Goal: Find specific page/section: Find specific page/section

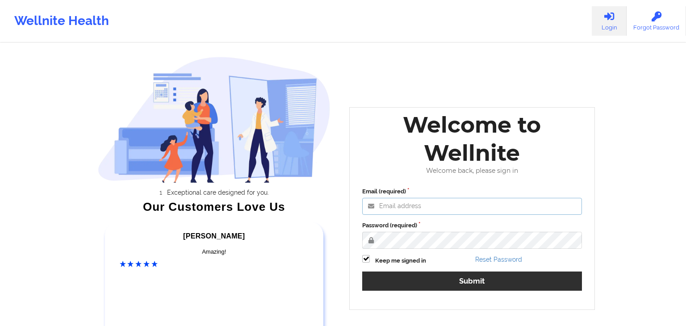
type input "[EMAIL_ADDRESS][DOMAIN_NAME]"
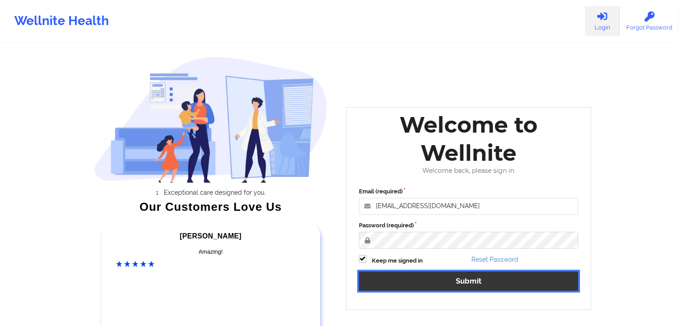
click at [382, 284] on button "Submit" at bounding box center [469, 280] width 220 height 19
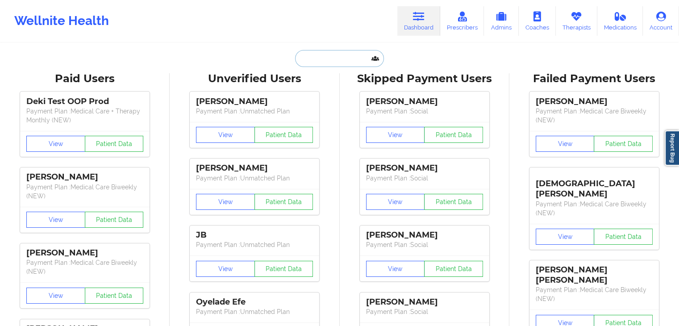
click at [325, 54] on input "text" at bounding box center [339, 58] width 88 height 17
click at [579, 25] on link "Therapists" at bounding box center [577, 20] width 42 height 29
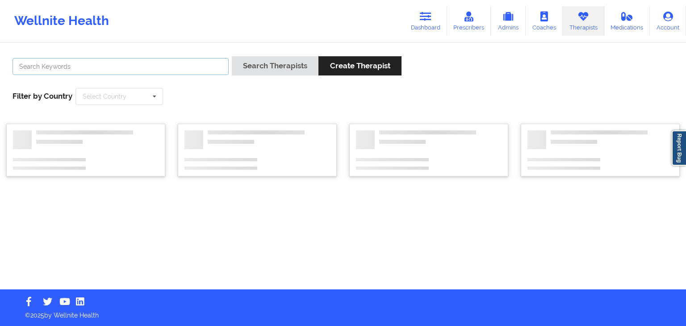
click at [164, 70] on input "text" at bounding box center [121, 66] width 216 height 17
click at [232, 56] on button "Search Therapists" at bounding box center [275, 65] width 87 height 19
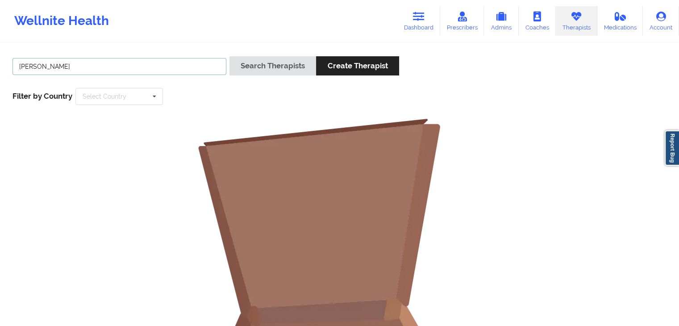
type input "[PERSON_NAME]"
click at [229, 56] on button "Search Therapists" at bounding box center [272, 65] width 87 height 19
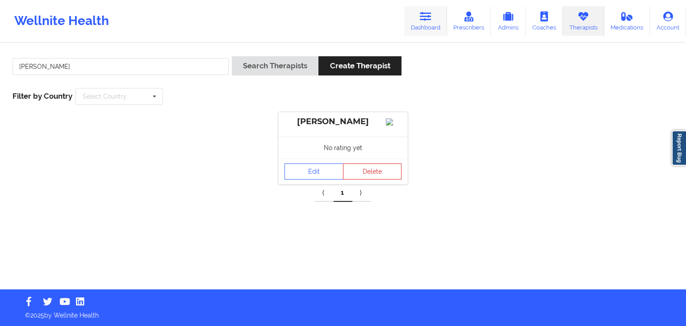
click at [425, 21] on icon at bounding box center [426, 17] width 12 height 10
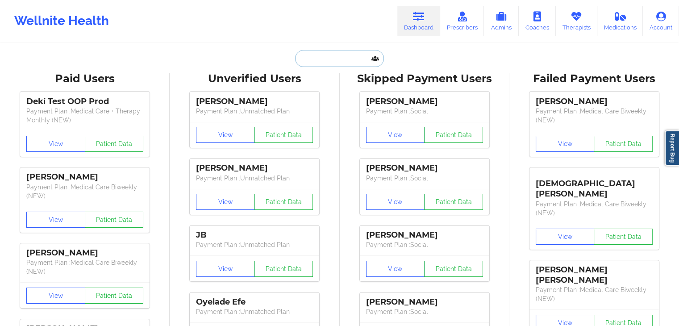
click at [349, 60] on input "text" at bounding box center [339, 58] width 88 height 17
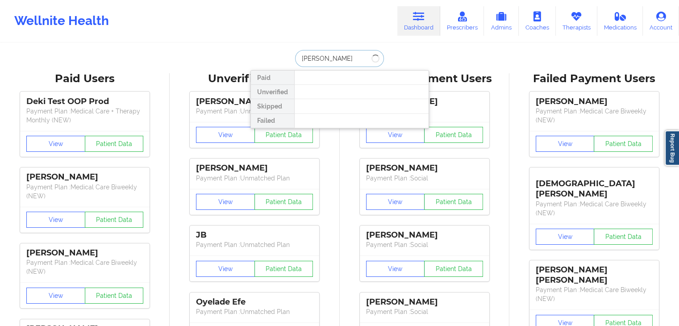
type input "[PERSON_NAME]"
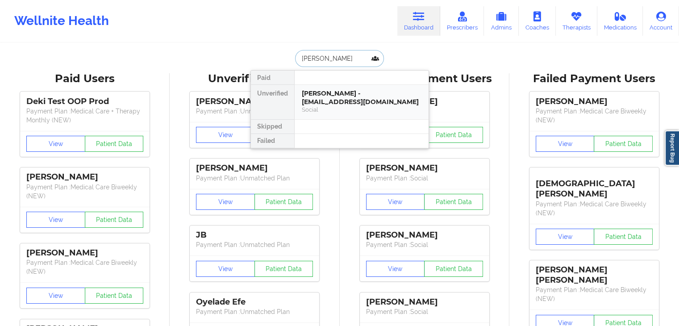
click at [342, 93] on div "[PERSON_NAME] - [EMAIL_ADDRESS][DOMAIN_NAME]" at bounding box center [362, 97] width 120 height 17
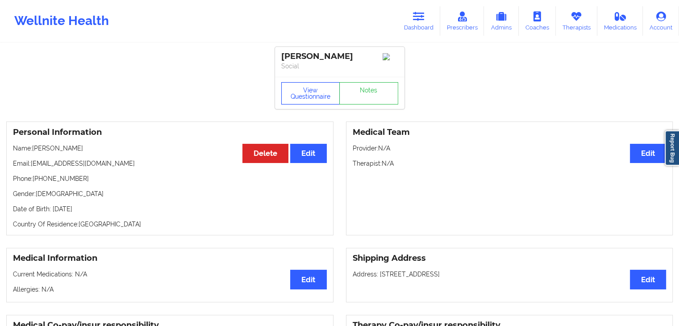
click at [308, 95] on button "View Questionnaire" at bounding box center [310, 93] width 59 height 22
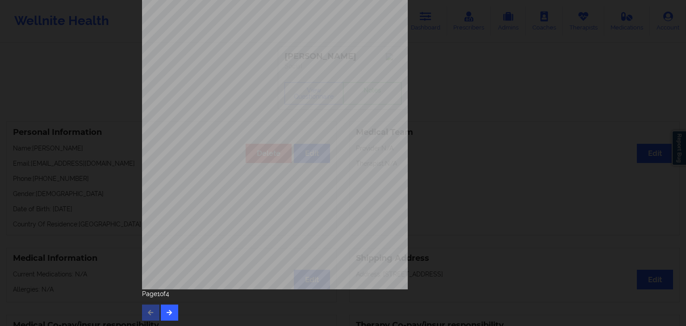
scroll to position [100, 0]
click at [167, 309] on icon "button" at bounding box center [170, 311] width 8 height 5
click at [173, 312] on button "button" at bounding box center [169, 312] width 17 height 16
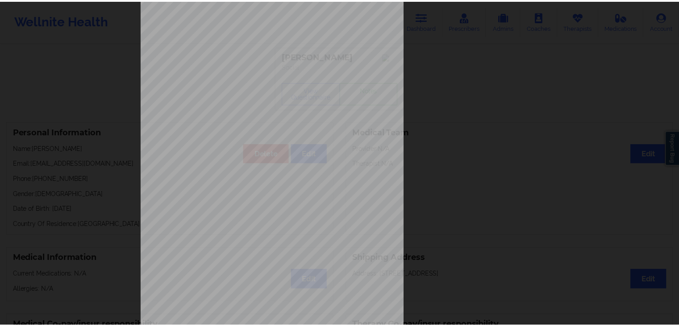
scroll to position [0, 0]
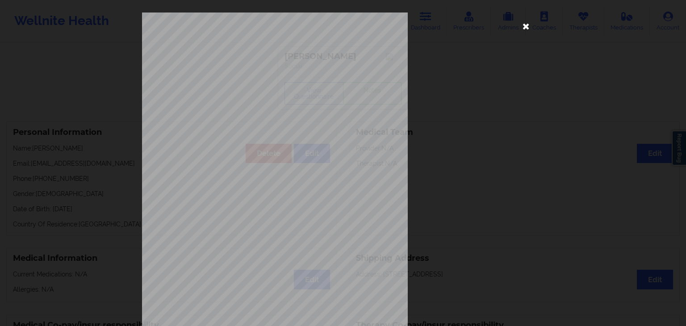
click at [527, 24] on icon at bounding box center [526, 26] width 14 height 14
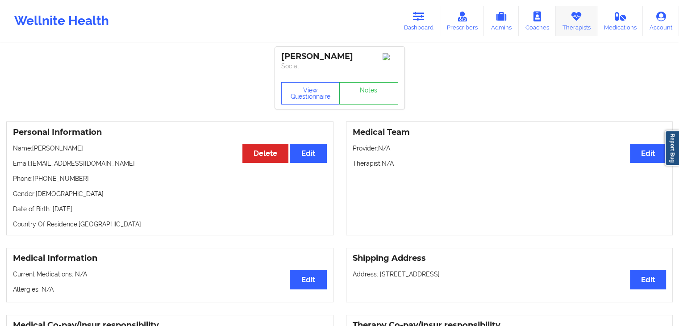
click at [567, 20] on link "Therapists" at bounding box center [577, 20] width 42 height 29
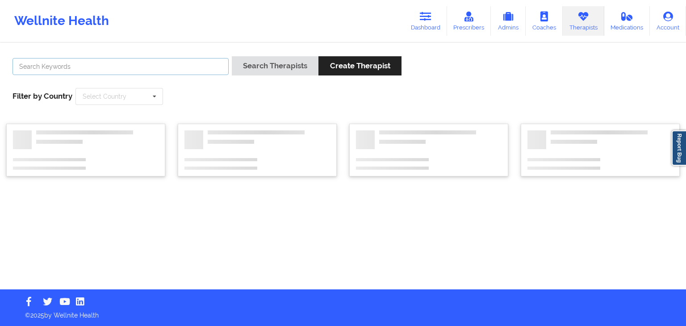
click at [117, 72] on input "text" at bounding box center [121, 66] width 216 height 17
type input "[PERSON_NAME]"
click at [232, 56] on button "Search Therapists" at bounding box center [275, 65] width 87 height 19
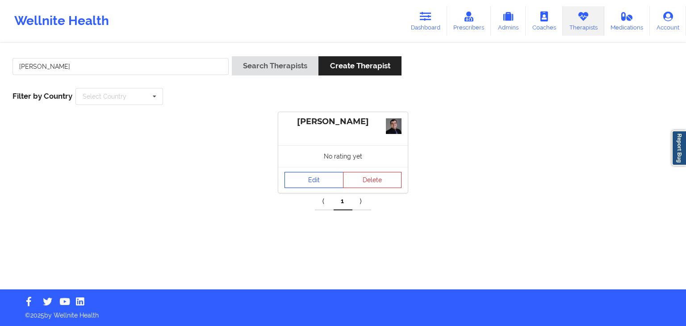
click at [299, 182] on link "Edit" at bounding box center [313, 180] width 59 height 16
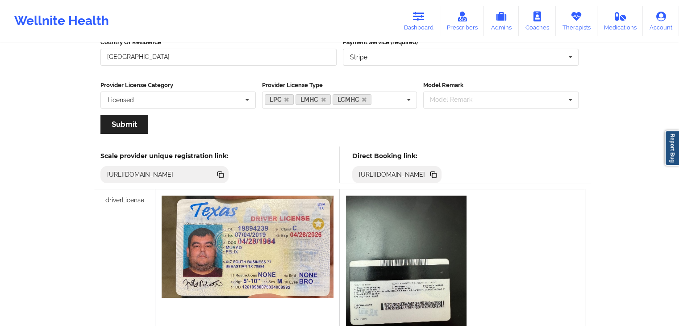
scroll to position [165, 0]
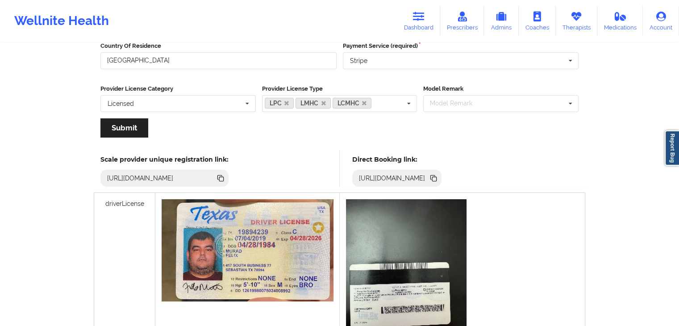
click at [435, 177] on icon at bounding box center [433, 177] width 4 height 4
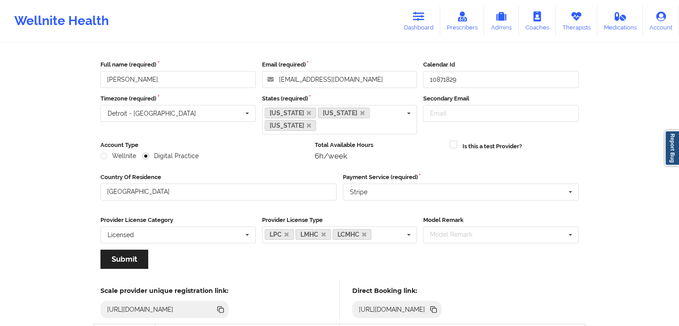
scroll to position [32, 0]
